Goal: Find specific page/section: Find specific page/section

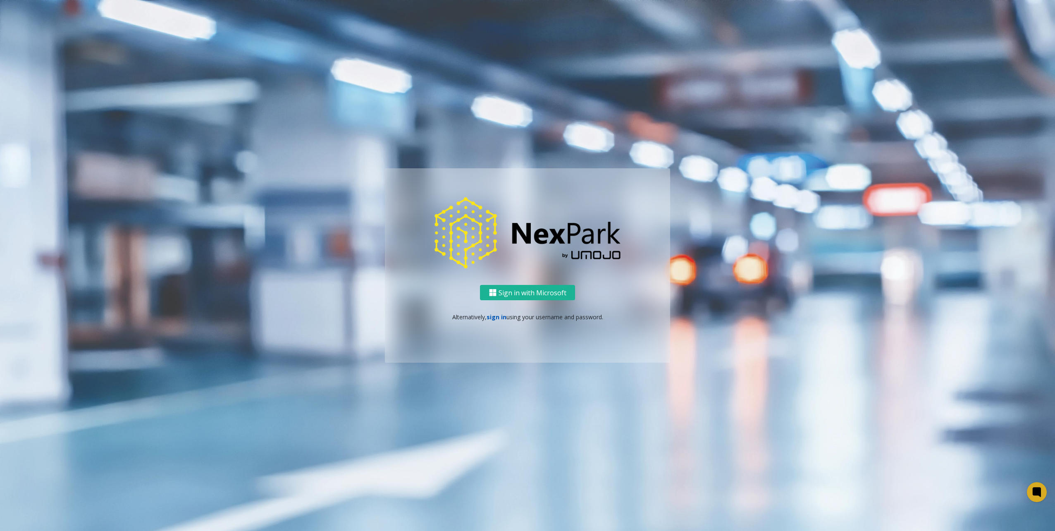
click at [489, 320] on link "sign in" at bounding box center [497, 317] width 20 height 8
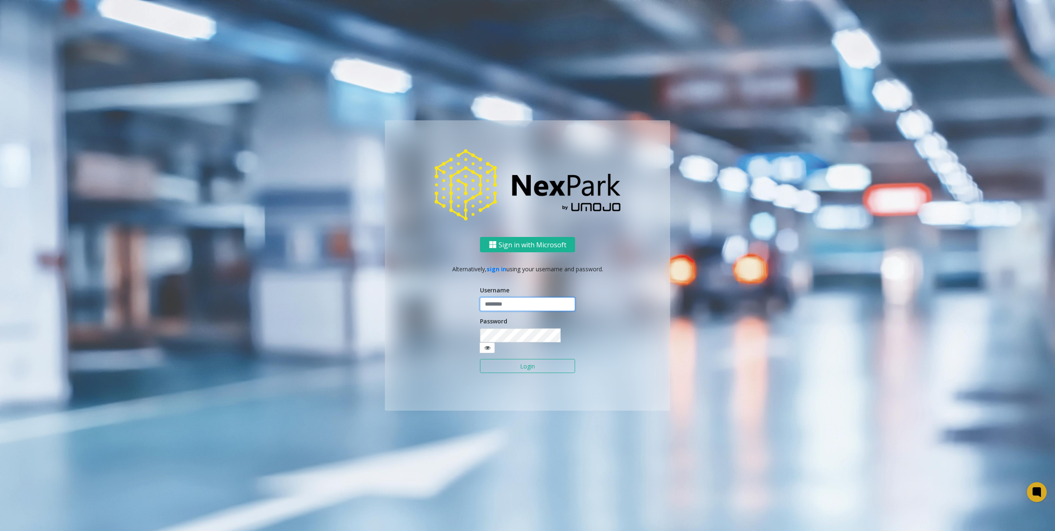
type input "********"
click at [532, 359] on button "Login" at bounding box center [527, 366] width 95 height 14
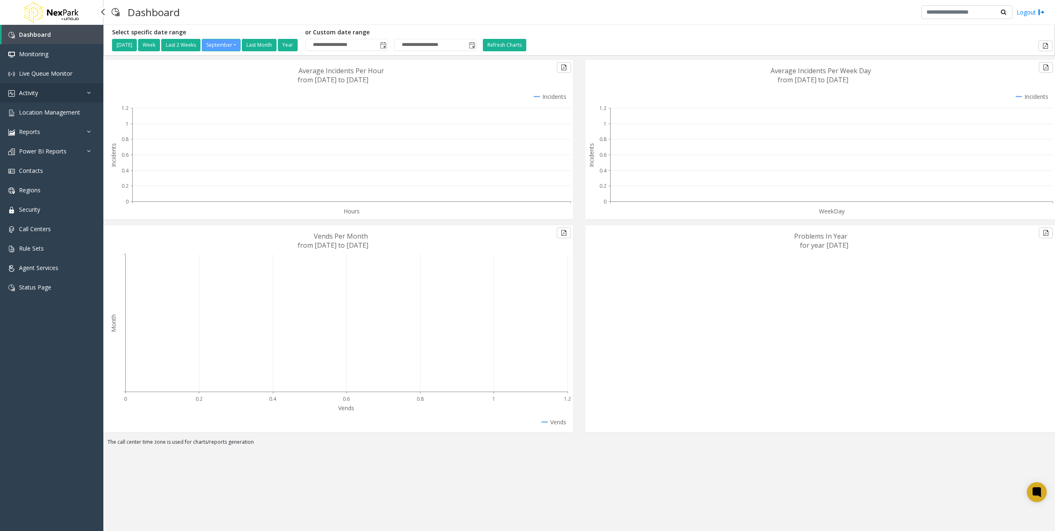
click at [69, 101] on link "Activity" at bounding box center [51, 92] width 103 height 19
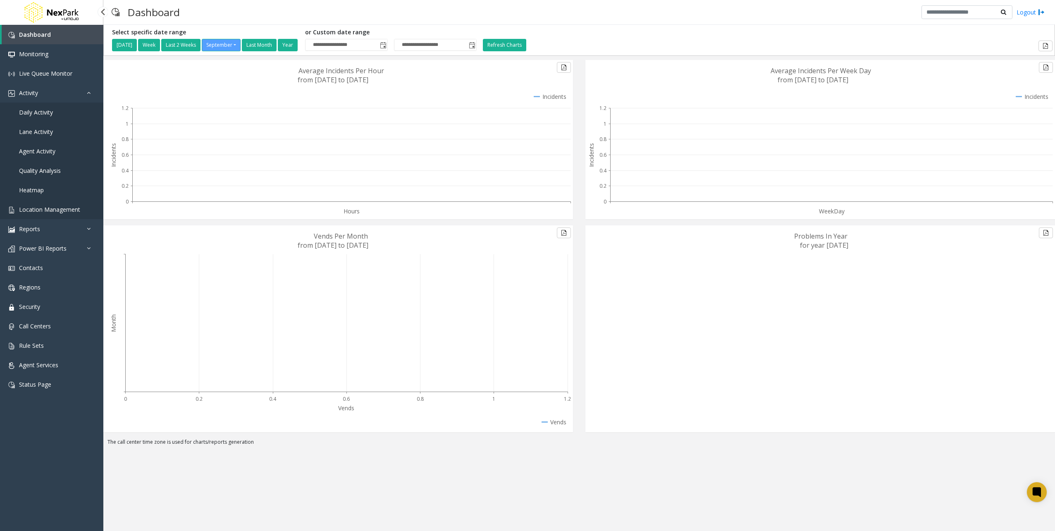
click at [42, 208] on span "Location Management" at bounding box center [49, 209] width 61 height 8
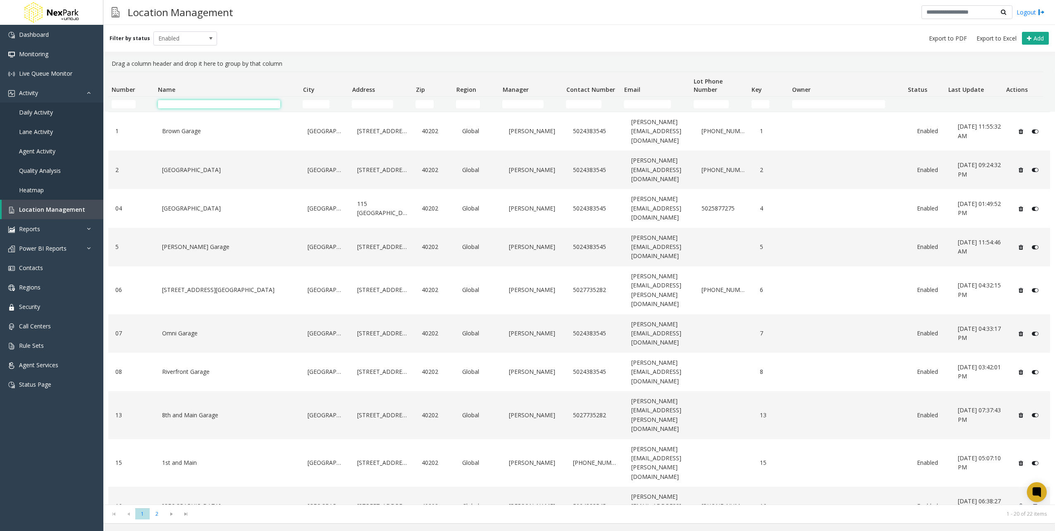
drag, startPoint x: 191, startPoint y: 100, endPoint x: 193, endPoint y: 105, distance: 4.8
click at [191, 100] on input "Name Filter" at bounding box center [219, 104] width 122 height 8
click at [199, 68] on div "Drag a column header and drop it here to group by that column" at bounding box center [579, 64] width 942 height 16
click at [200, 99] on td "Name Filter" at bounding box center [227, 104] width 145 height 15
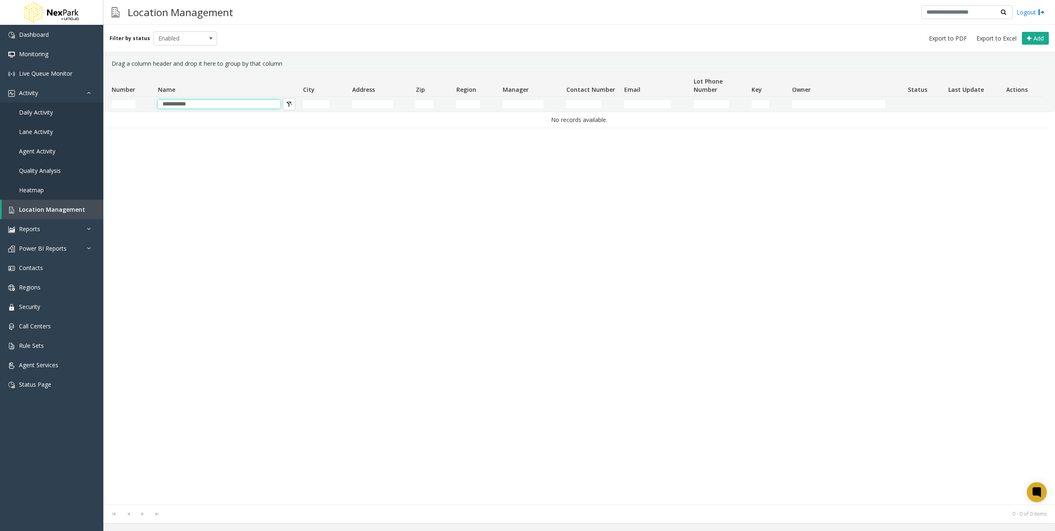
type input "**********"
click at [496, 63] on div "Drag a column header and drop it here to group by that column" at bounding box center [579, 64] width 942 height 16
drag, startPoint x: 380, startPoint y: 217, endPoint x: 233, endPoint y: 48, distance: 223.6
click at [380, 217] on div "No records available." at bounding box center [579, 308] width 942 height 393
click at [211, 40] on span at bounding box center [211, 38] width 7 height 7
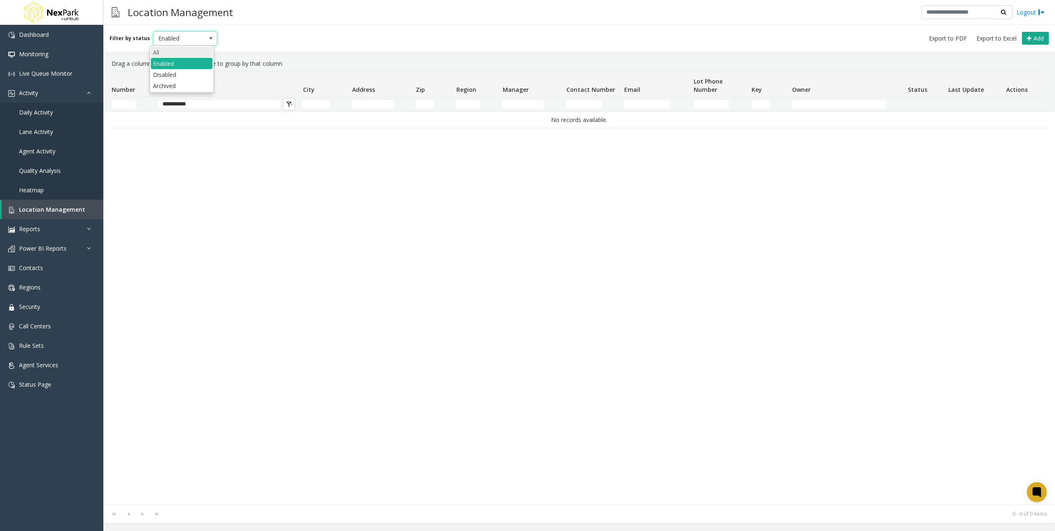
click at [207, 52] on li "All" at bounding box center [182, 52] width 62 height 11
click at [354, 243] on div "No records available." at bounding box center [579, 308] width 942 height 393
drag, startPoint x: 198, startPoint y: 103, endPoint x: -241, endPoint y: 139, distance: 440.5
click at [0, 139] on html "**********" at bounding box center [527, 265] width 1055 height 531
